Goal: Task Accomplishment & Management: Manage account settings

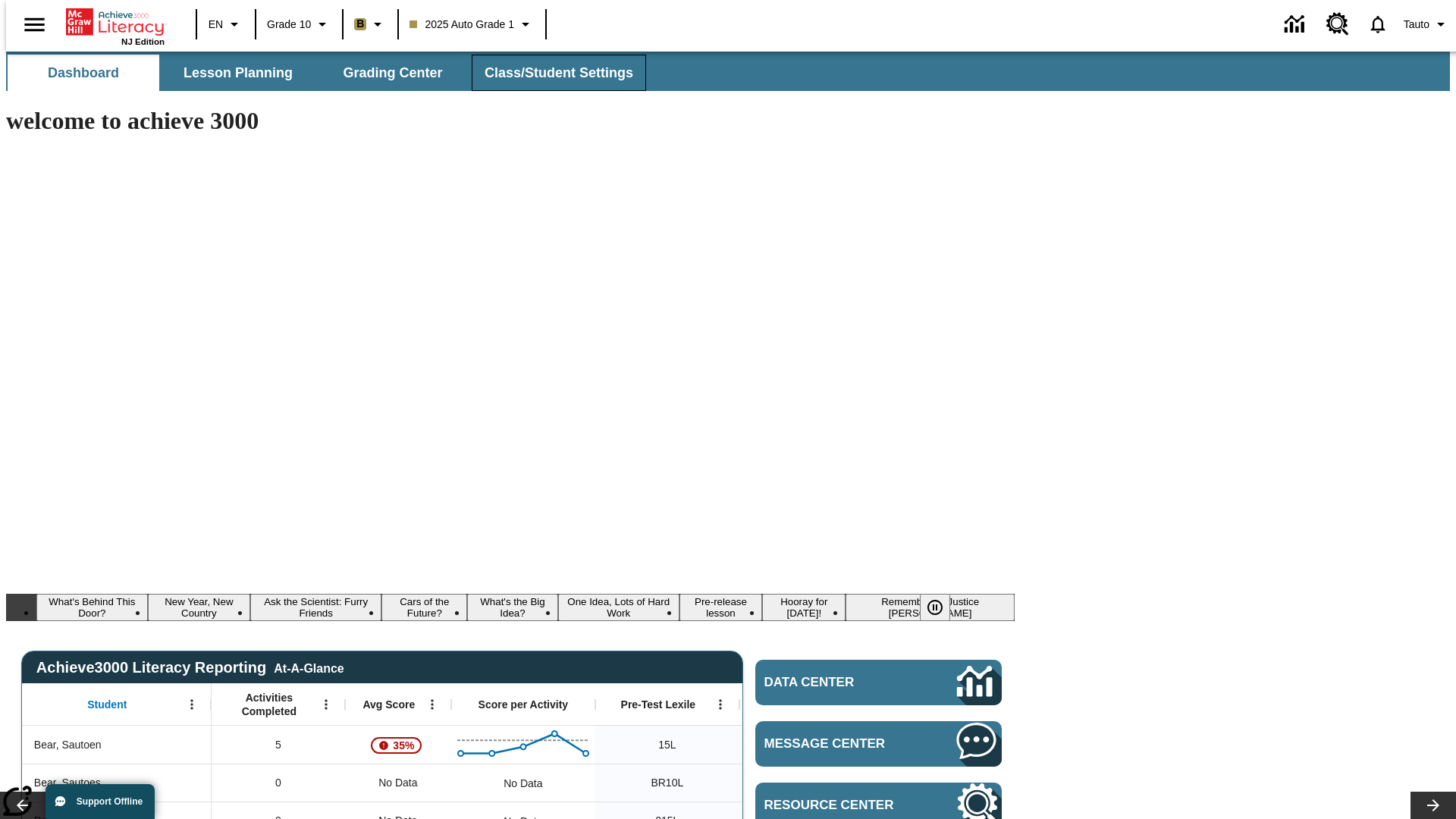
click at [551, 73] on span "Class/Student Settings" at bounding box center [558, 73] width 148 height 17
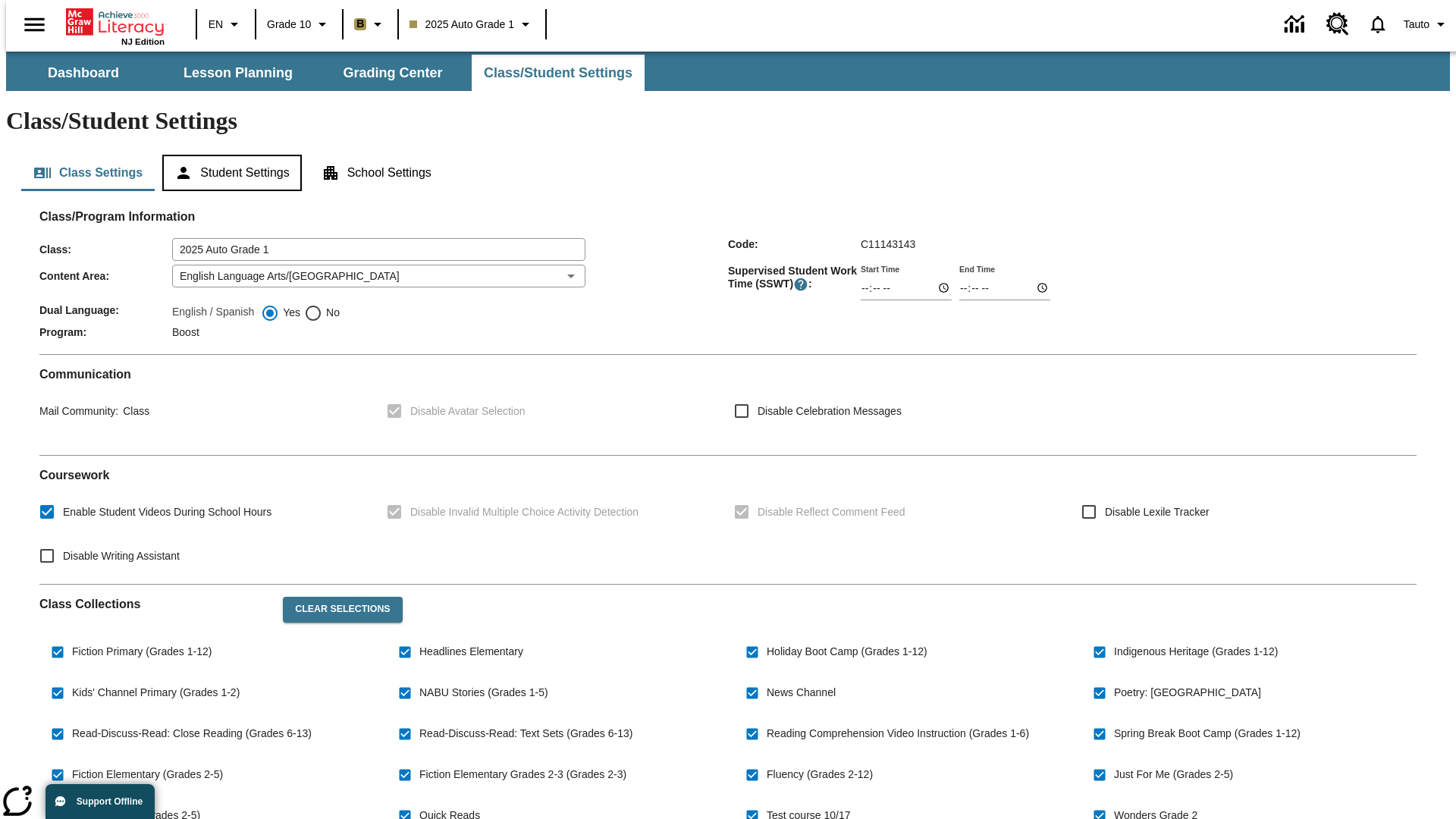
click at [228, 154] on button "Student Settings" at bounding box center [232, 172] width 138 height 37
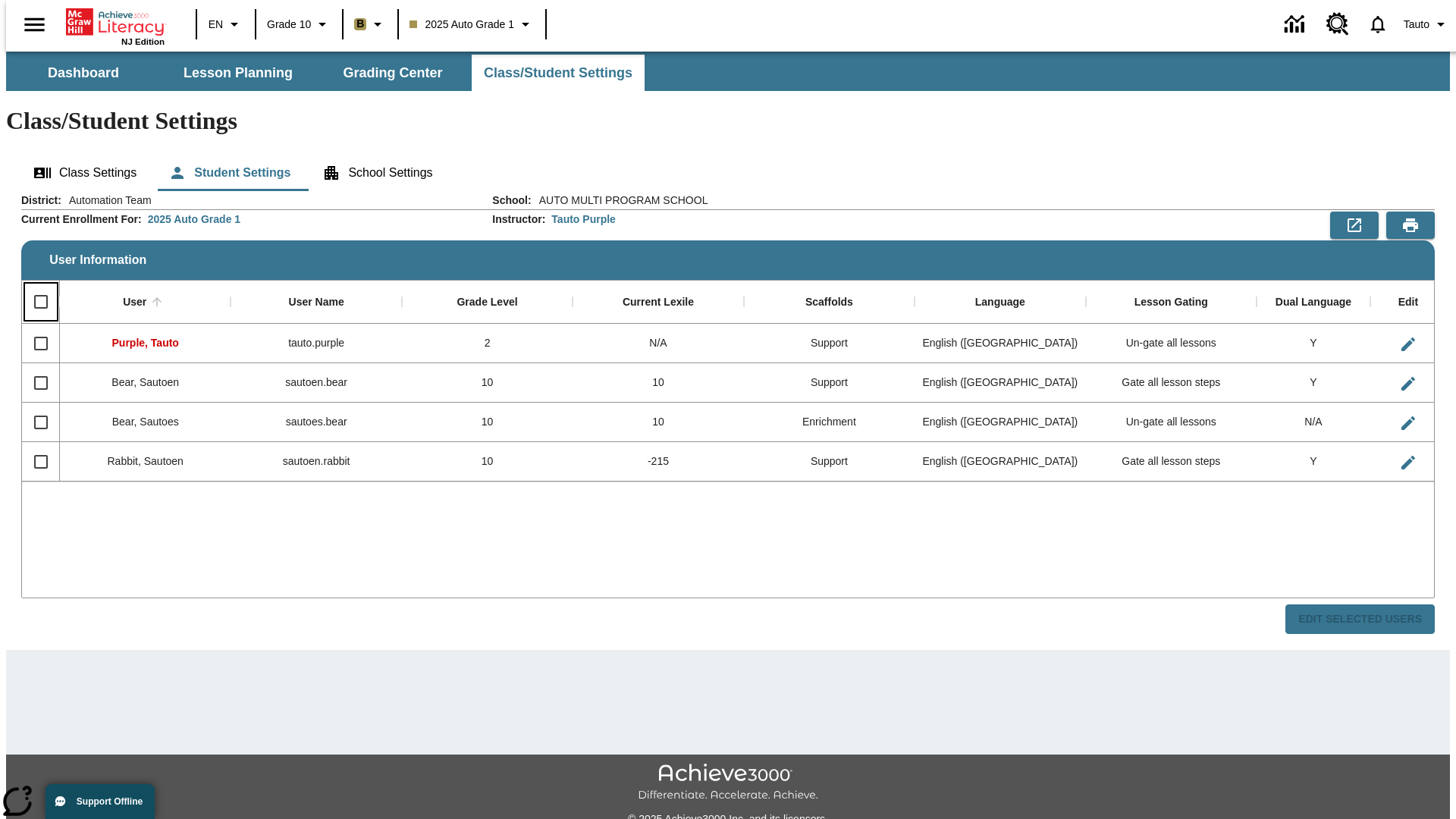
click at [34, 286] on input "Select all rows" at bounding box center [40, 301] width 31 height 31
checkbox input "true"
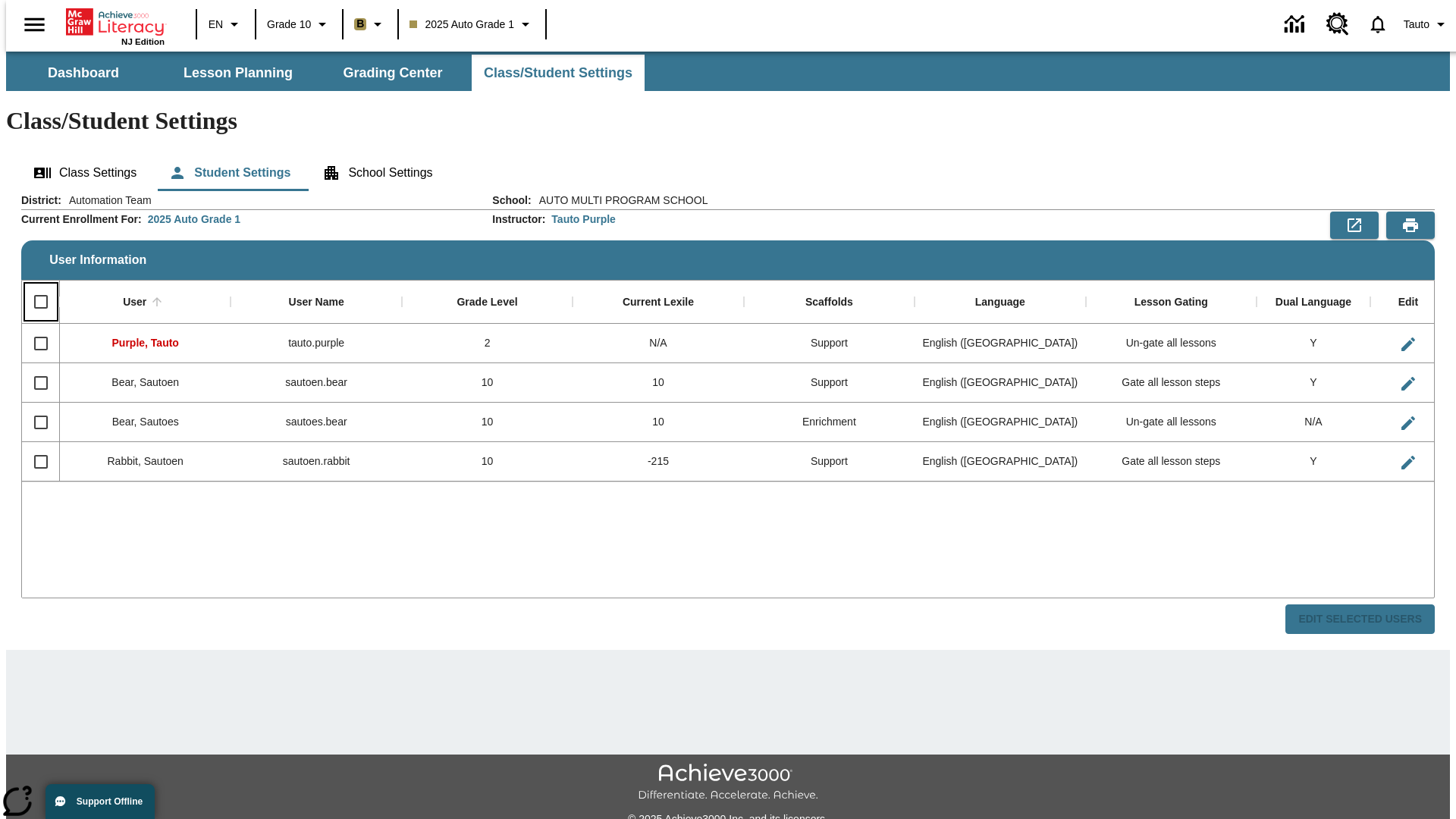
checkbox input "true"
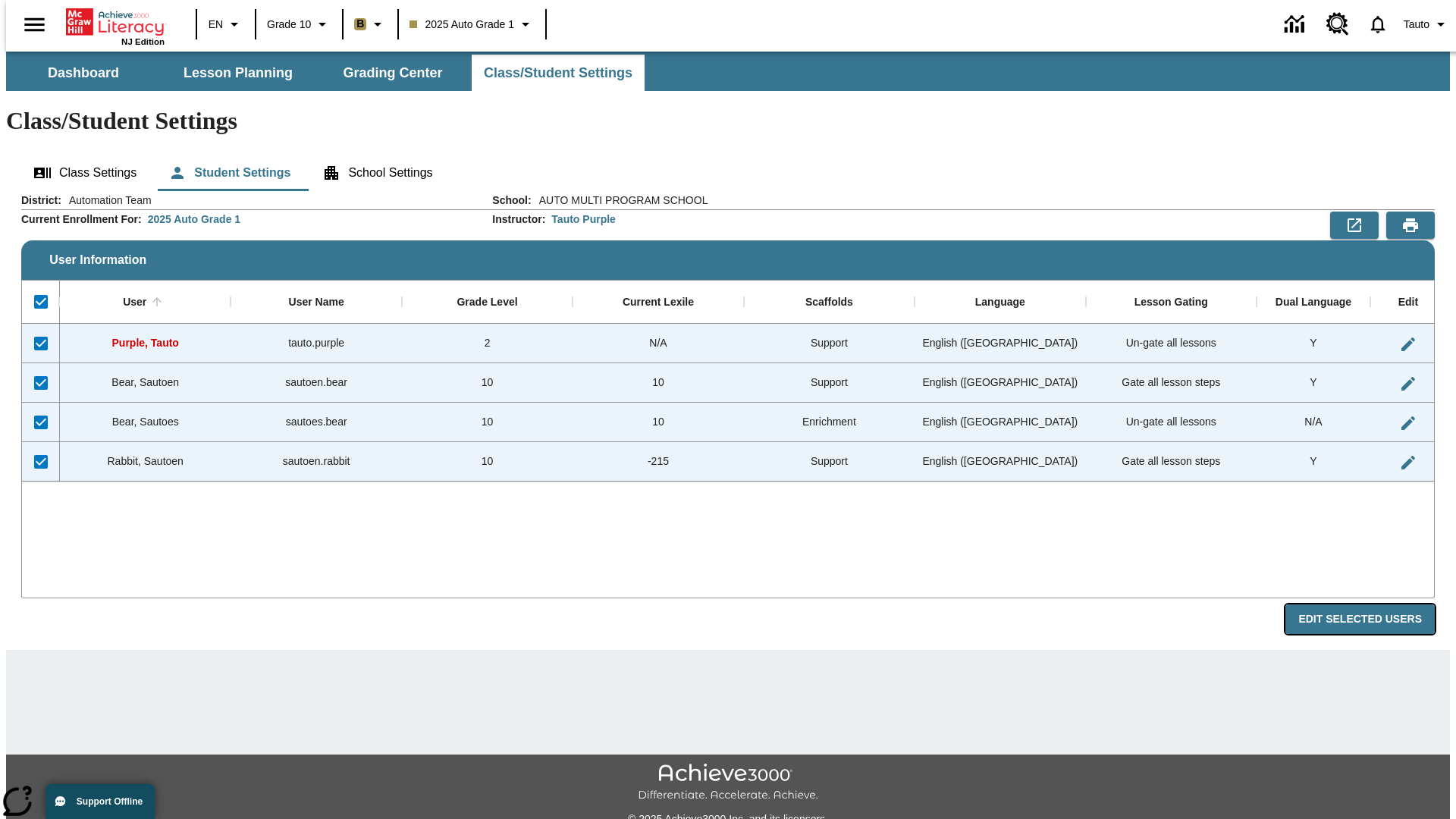
click at [1372, 604] on button "Edit Selected Users" at bounding box center [1360, 619] width 149 height 30
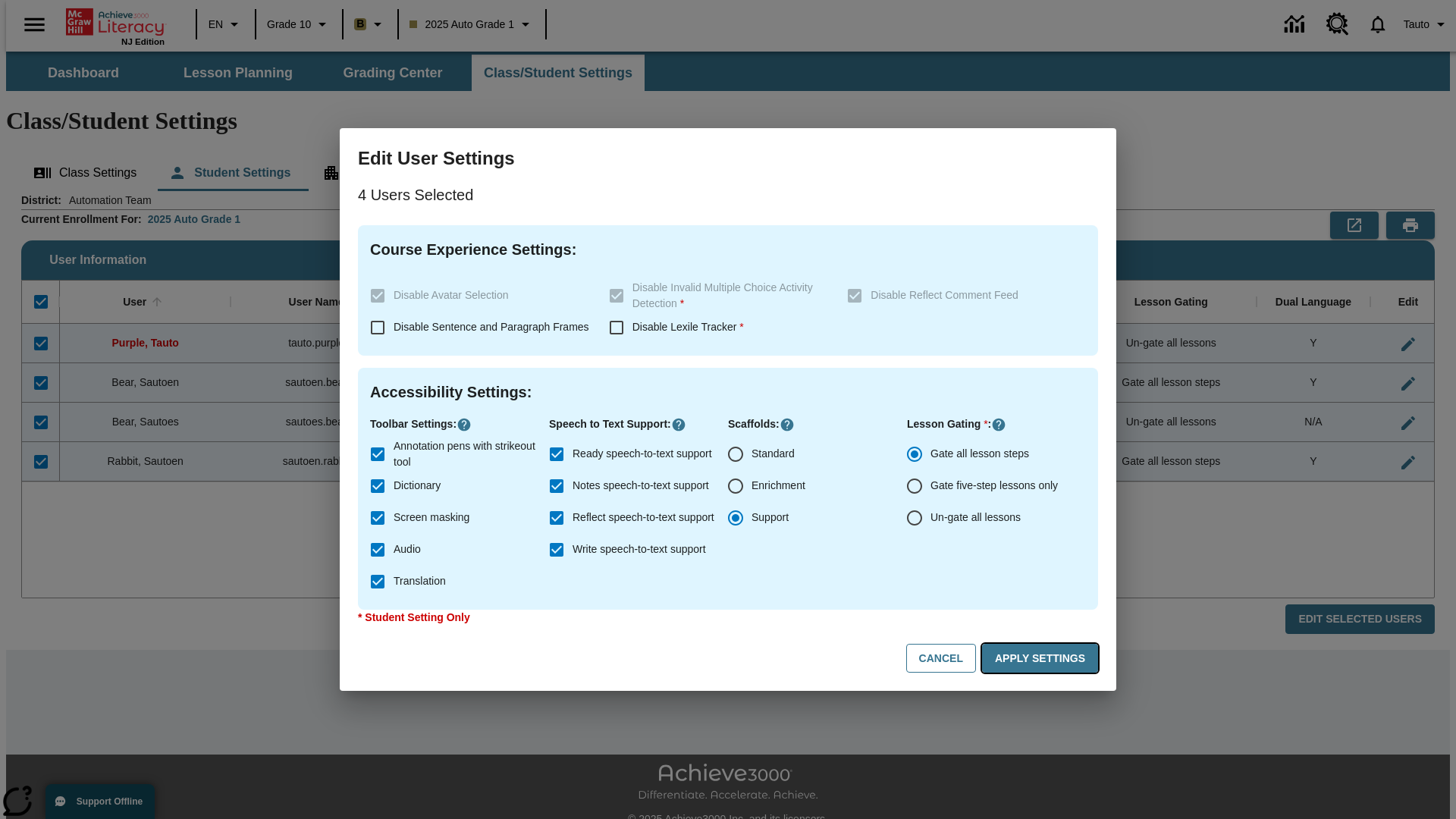
click at [1043, 658] on button "Apply Settings" at bounding box center [1039, 658] width 116 height 30
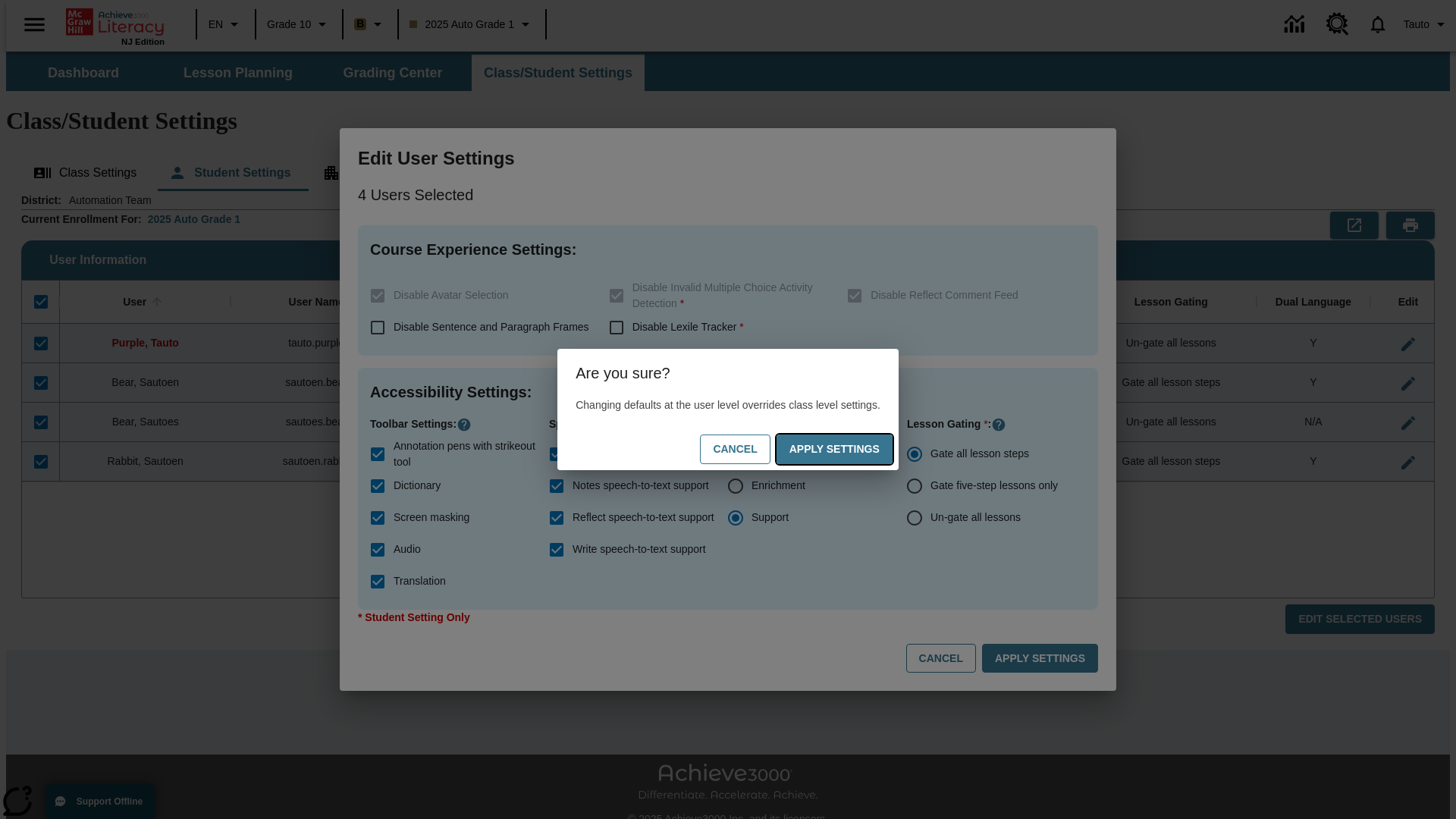
click at [849, 449] on button "Apply Settings" at bounding box center [834, 449] width 116 height 30
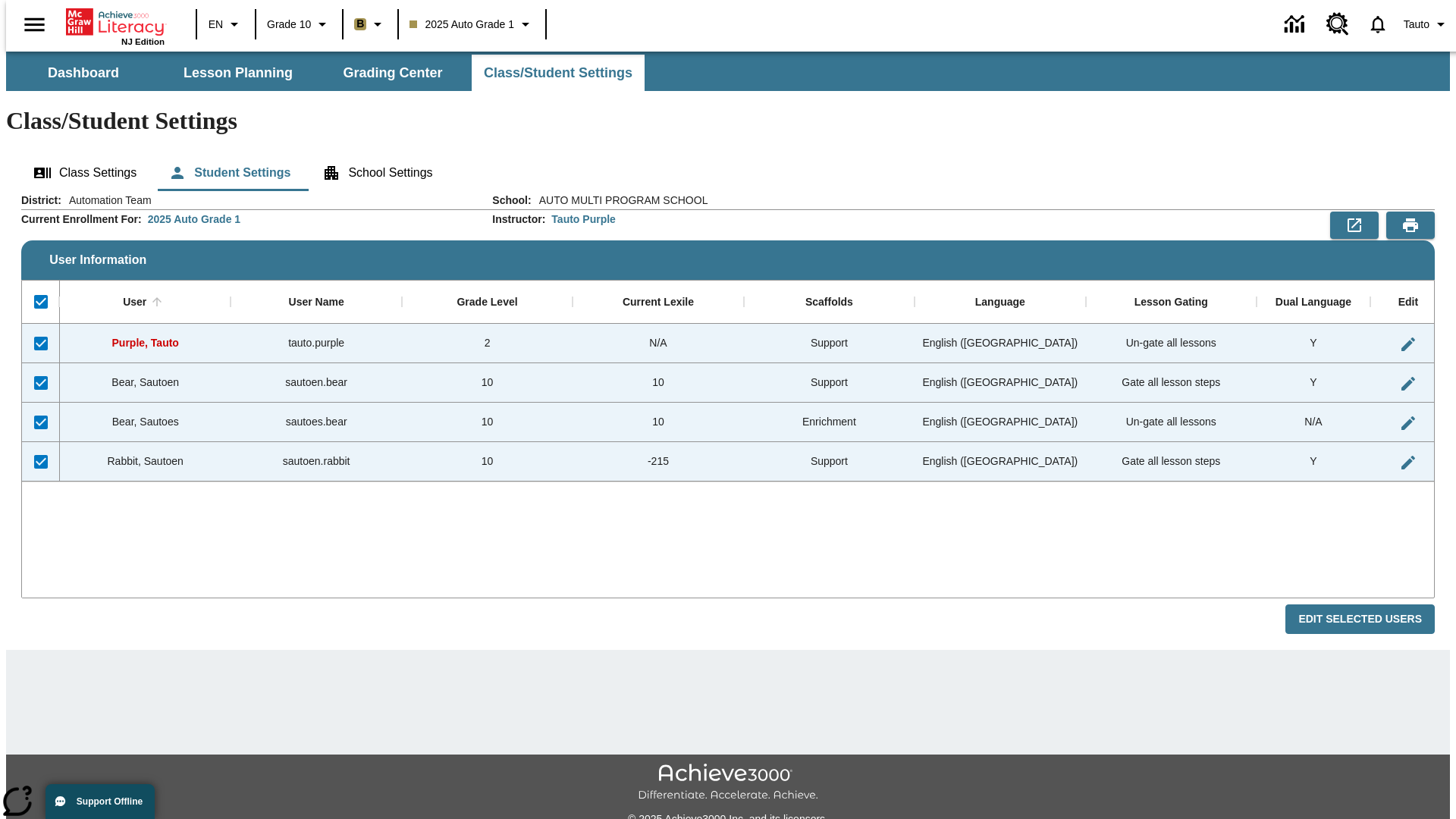
checkbox input "false"
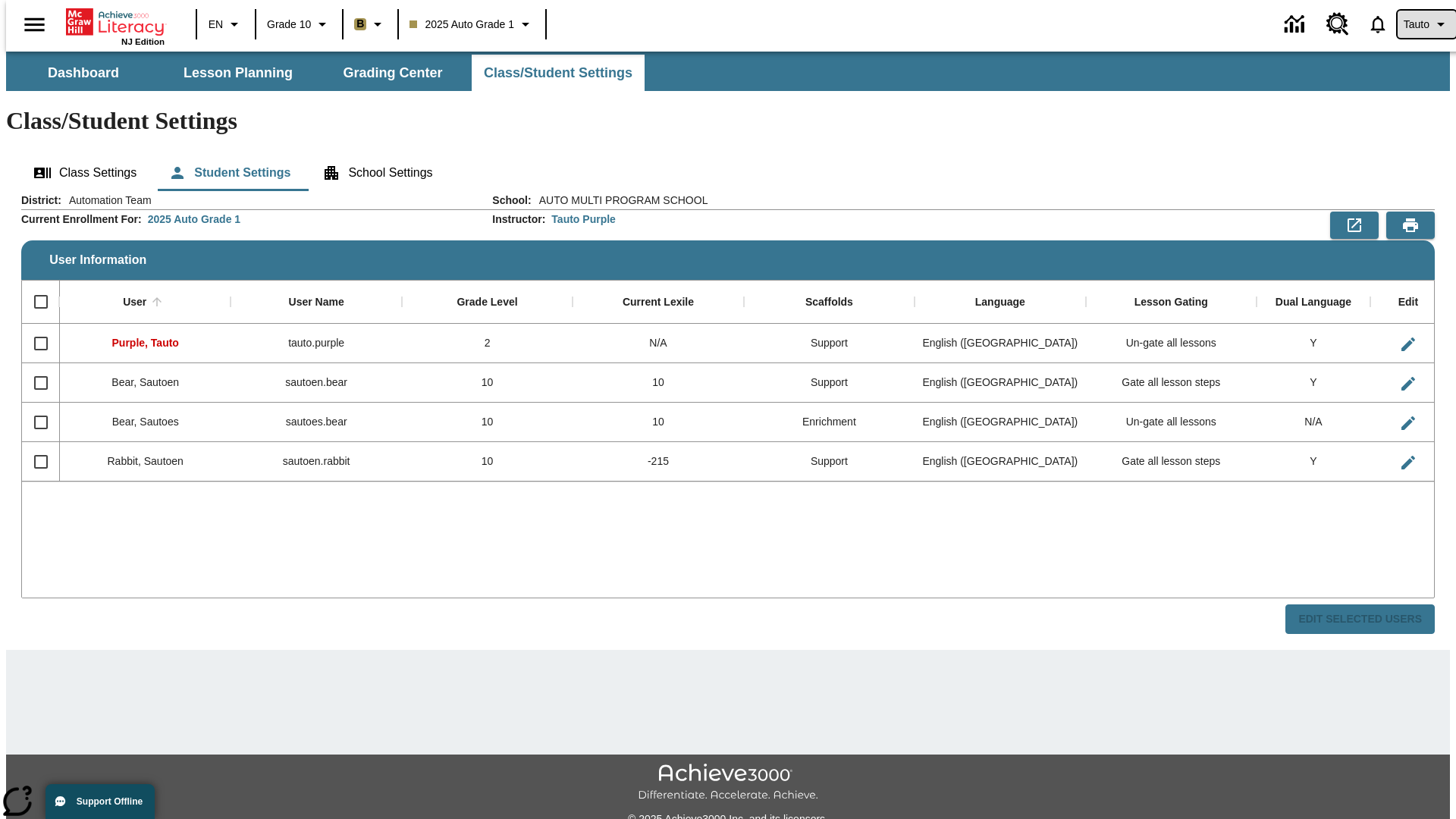
click at [1418, 24] on span "Tauto" at bounding box center [1416, 25] width 26 height 16
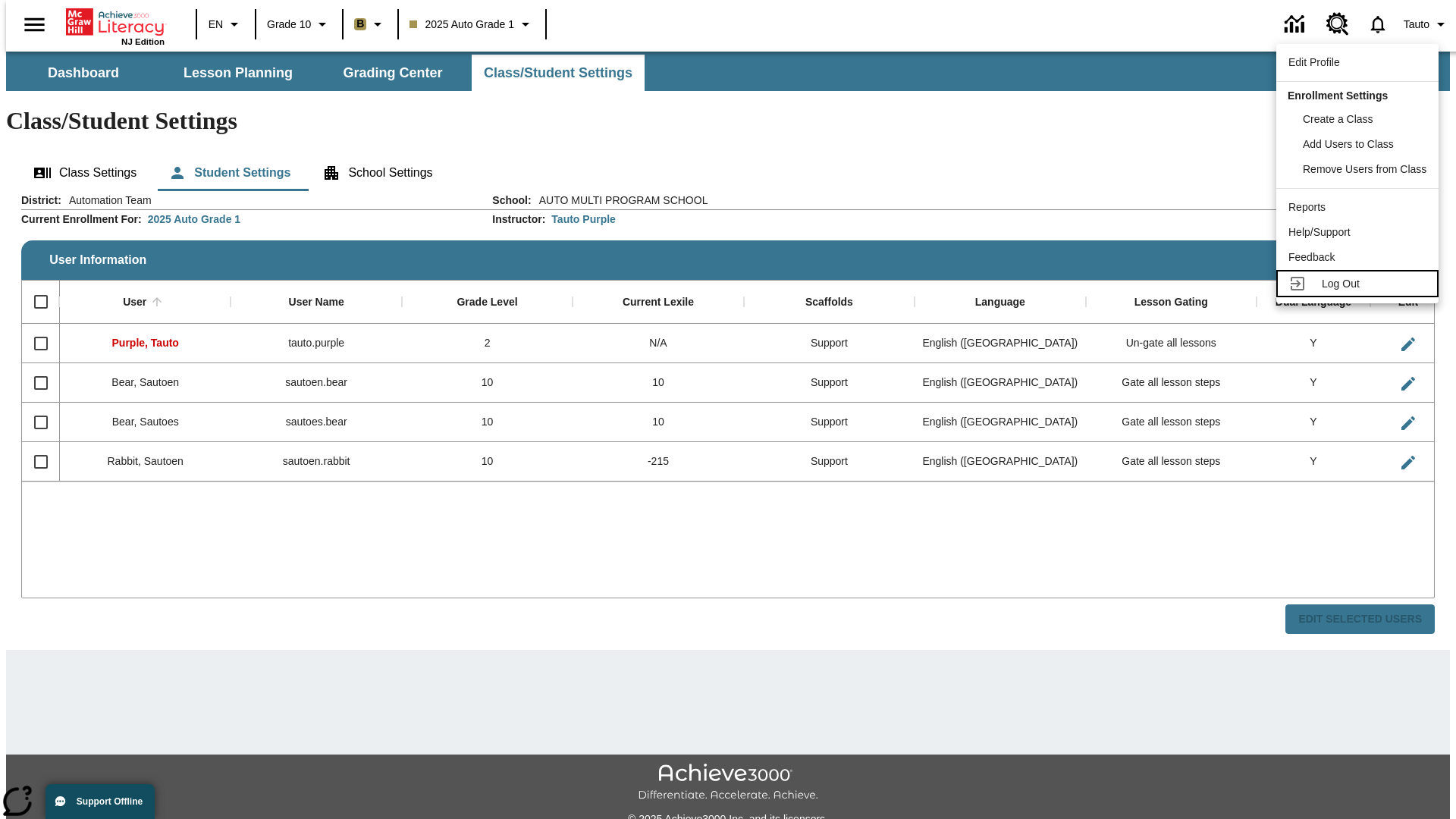
click at [1359, 284] on span "Log Out" at bounding box center [1340, 284] width 38 height 13
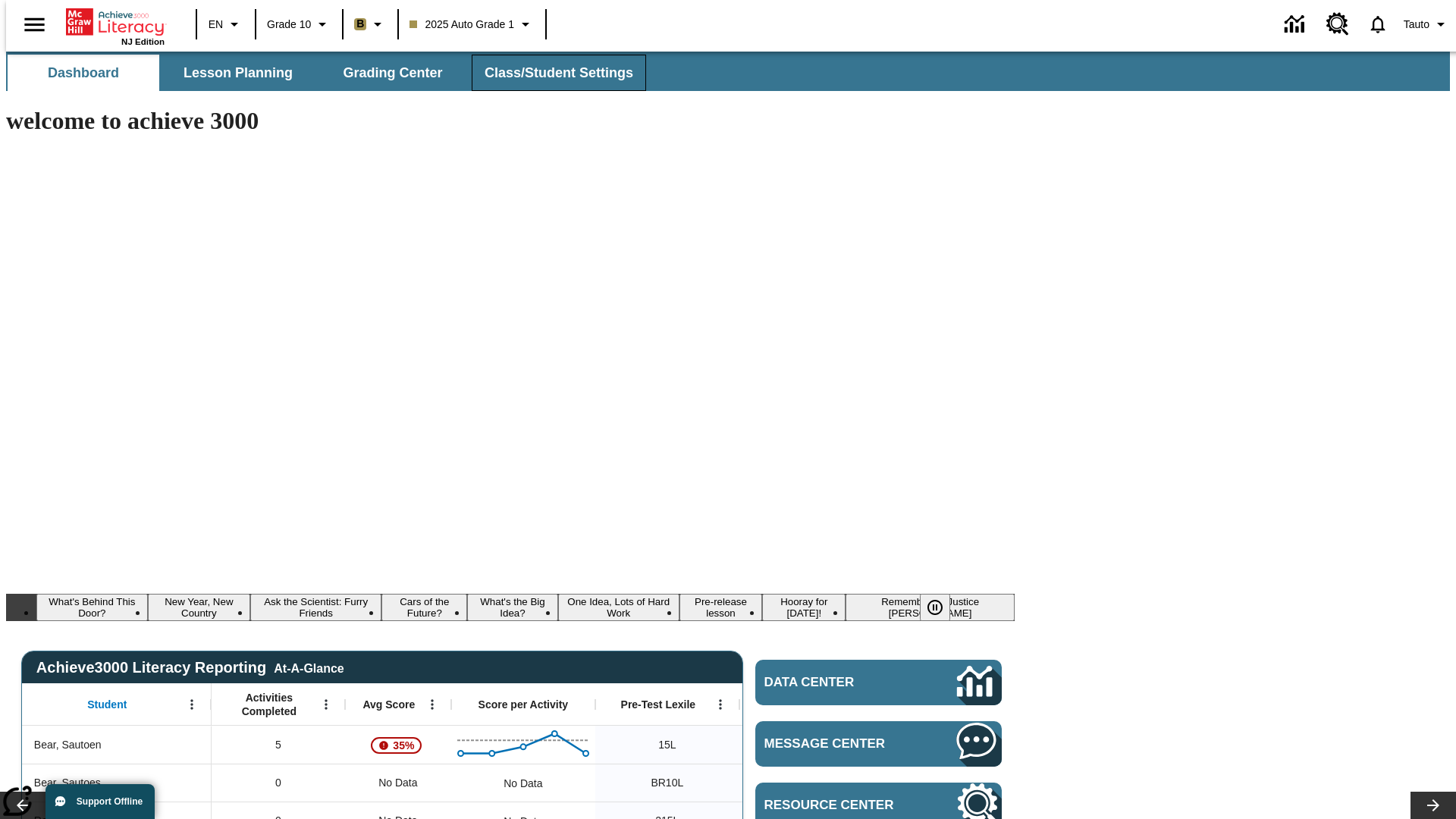
click at [551, 73] on span "Class/Student Settings" at bounding box center [558, 73] width 148 height 17
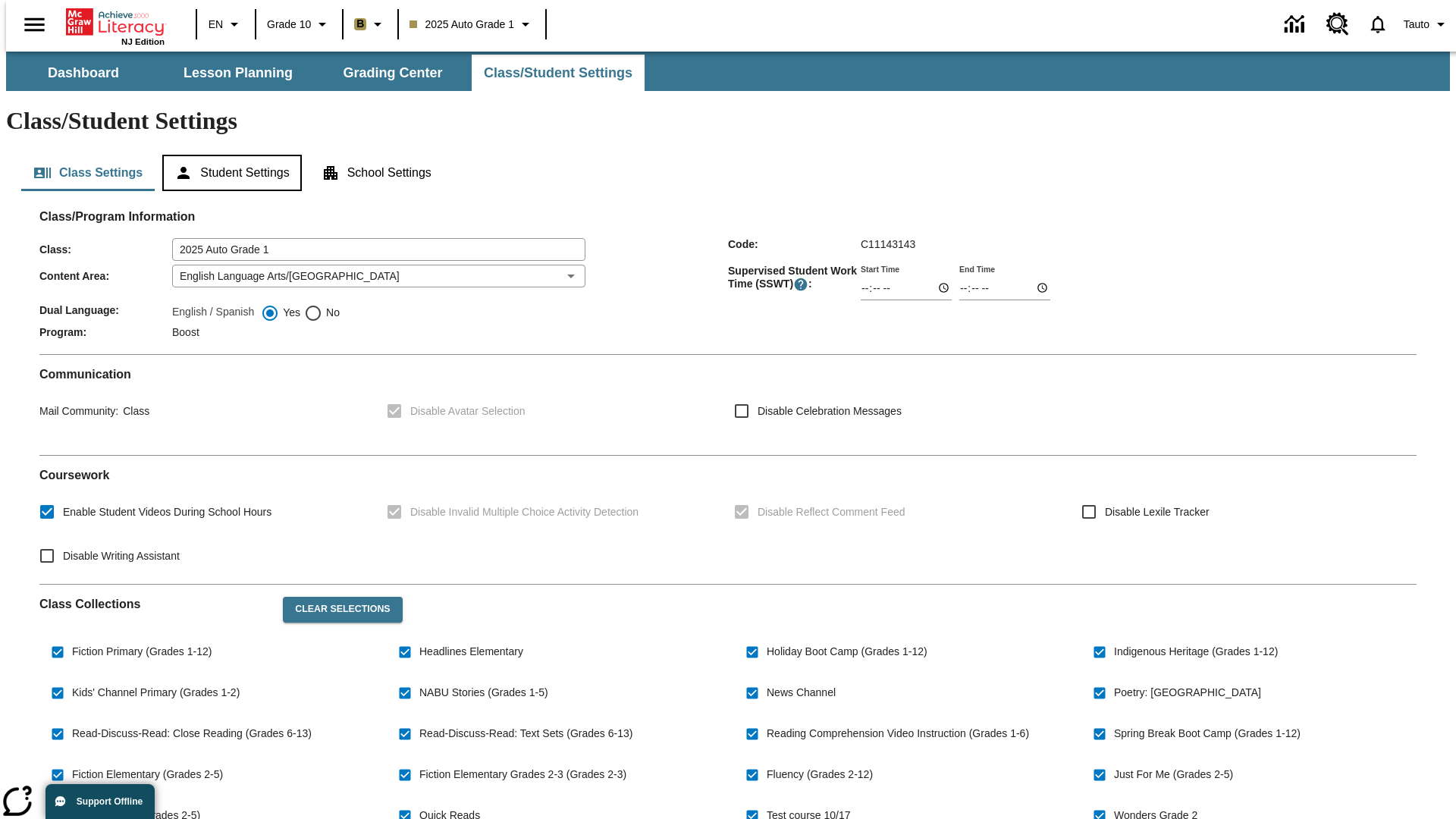
click at [228, 154] on button "Student Settings" at bounding box center [232, 172] width 138 height 37
